Goal: Task Accomplishment & Management: Complete application form

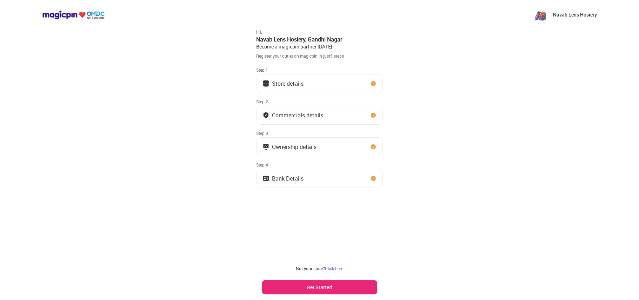
click at [295, 283] on button "Get Started" at bounding box center [319, 287] width 115 height 14
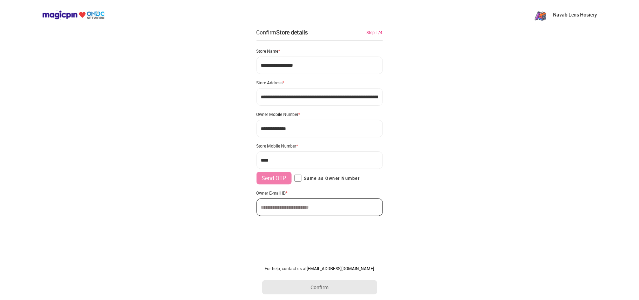
type input "**********"
